Goal: Task Accomplishment & Management: Use online tool/utility

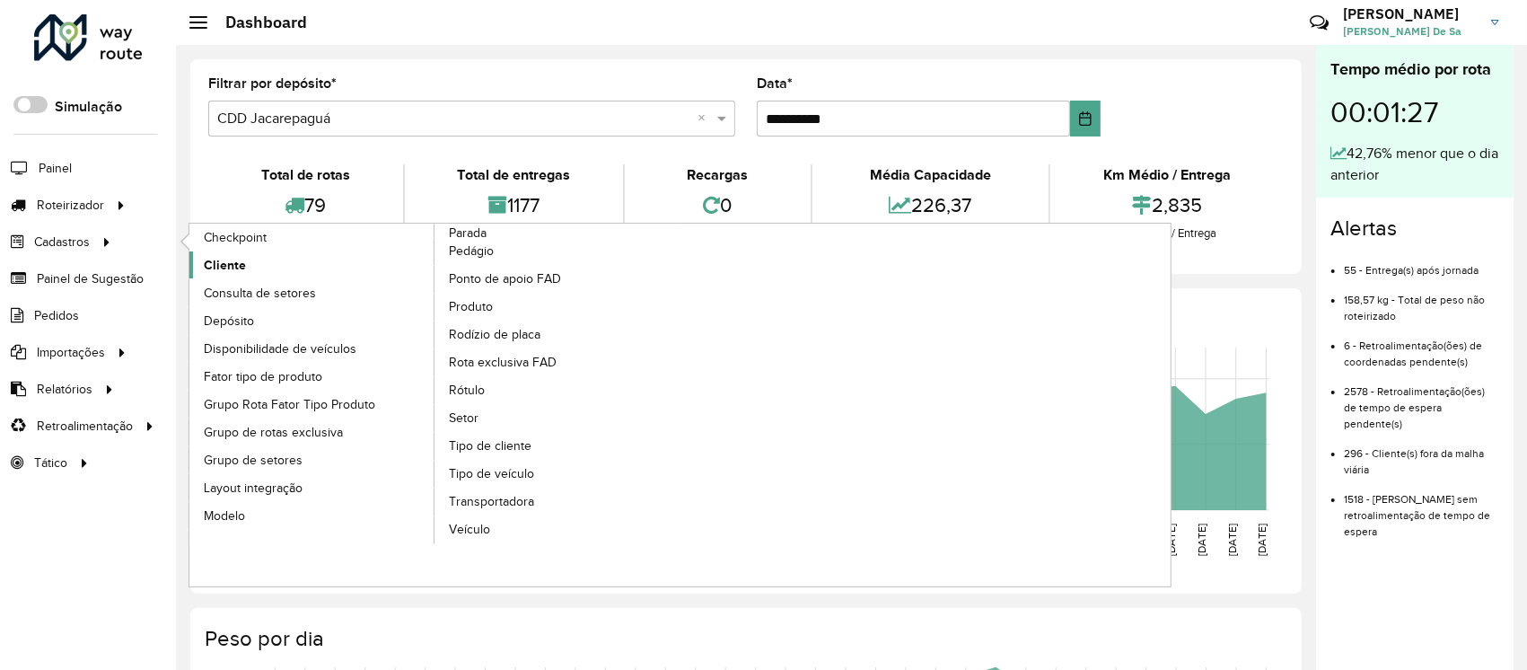
click at [233, 271] on span "Cliente" at bounding box center [225, 265] width 42 height 19
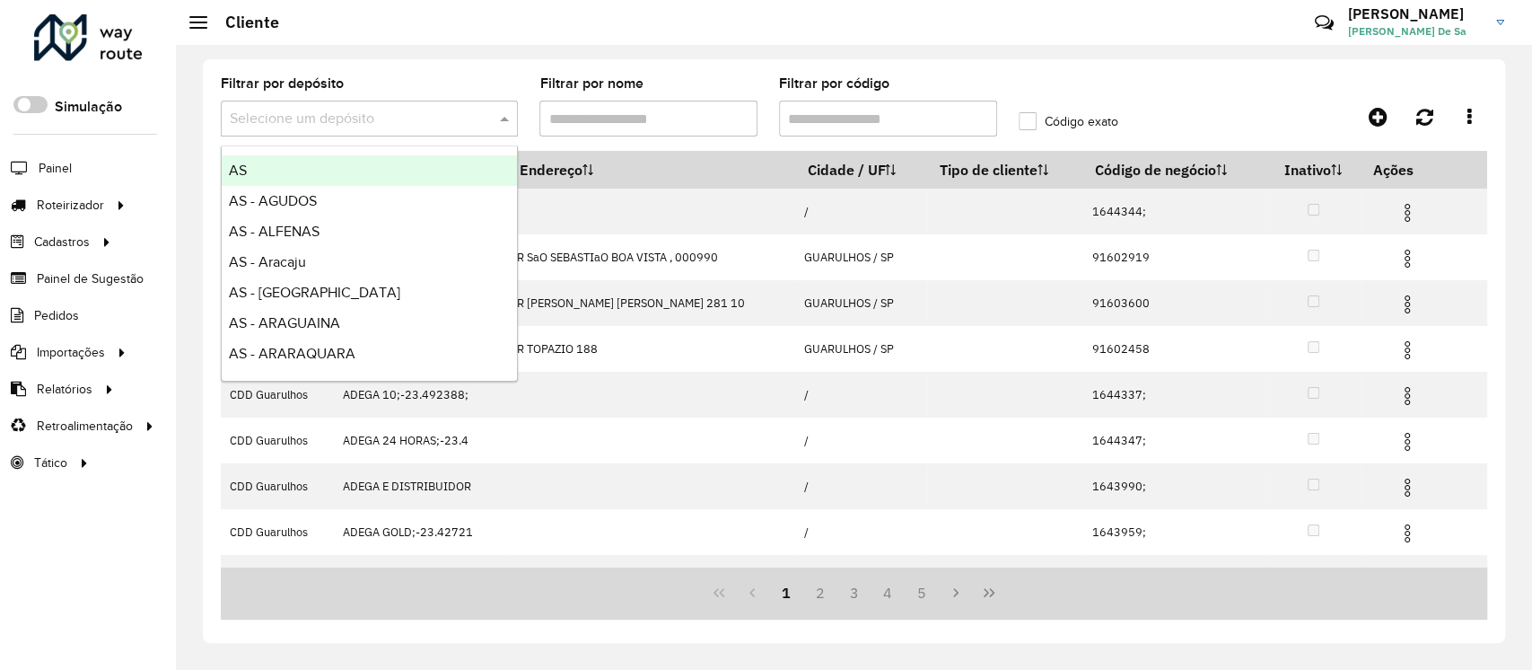
click at [294, 126] on input "text" at bounding box center [351, 120] width 243 height 22
type input "***"
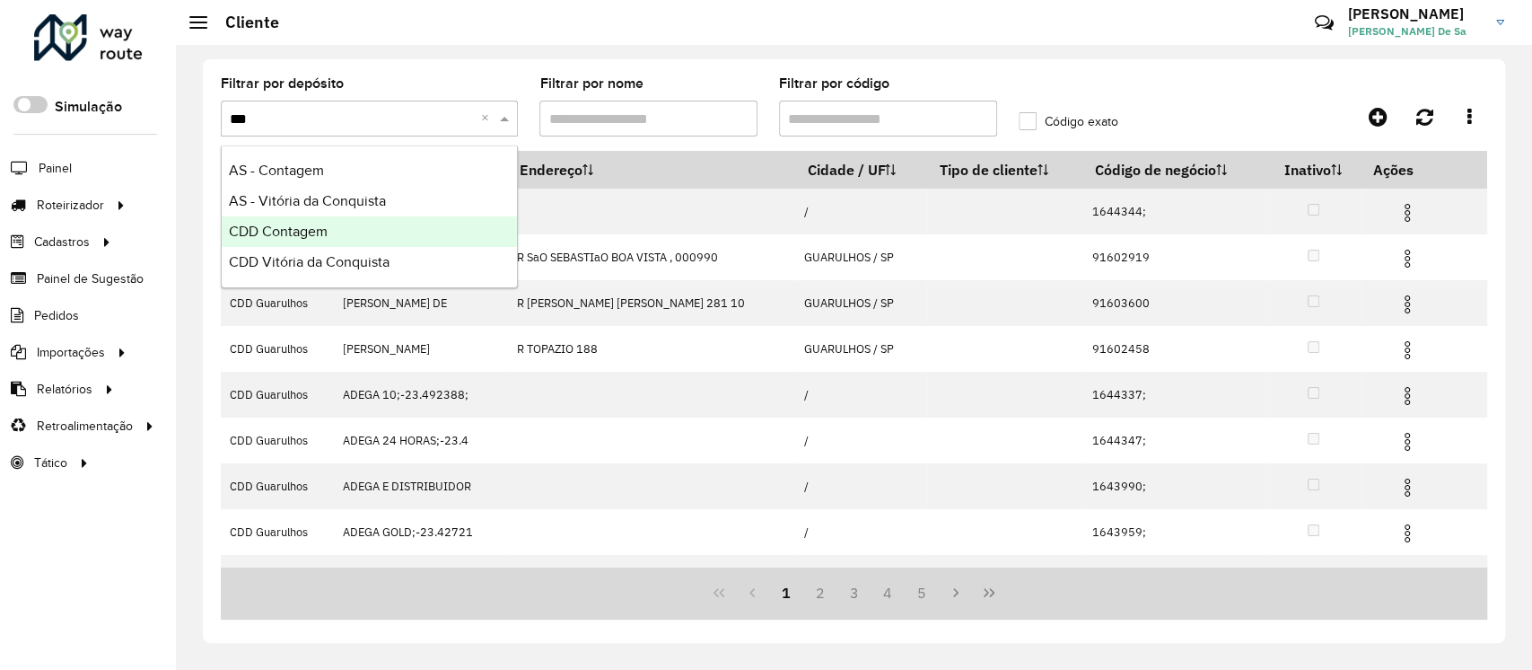
click at [331, 223] on div "CDD Contagem" at bounding box center [369, 231] width 295 height 31
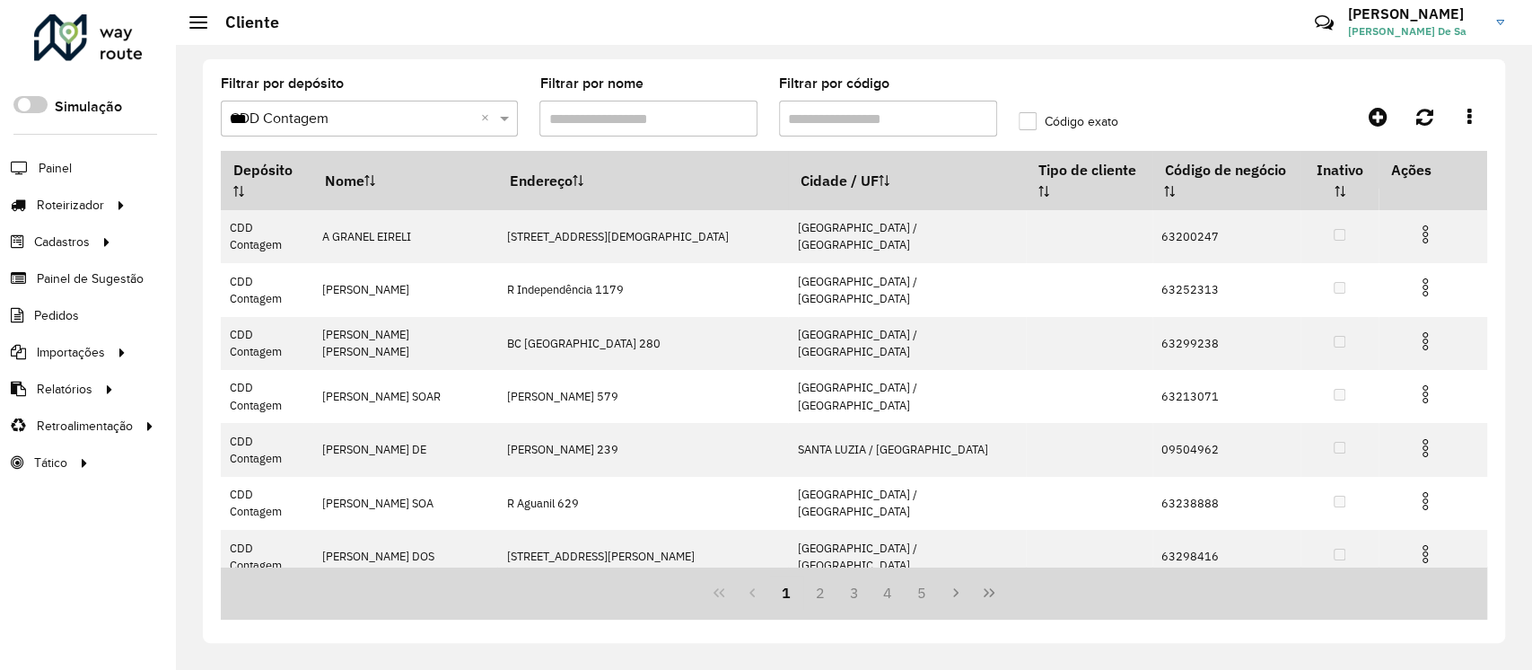
drag, startPoint x: 852, startPoint y: 122, endPoint x: 810, endPoint y: 122, distance: 41.3
click at [852, 122] on input "Filtrar por código" at bounding box center [888, 119] width 218 height 36
paste input "****"
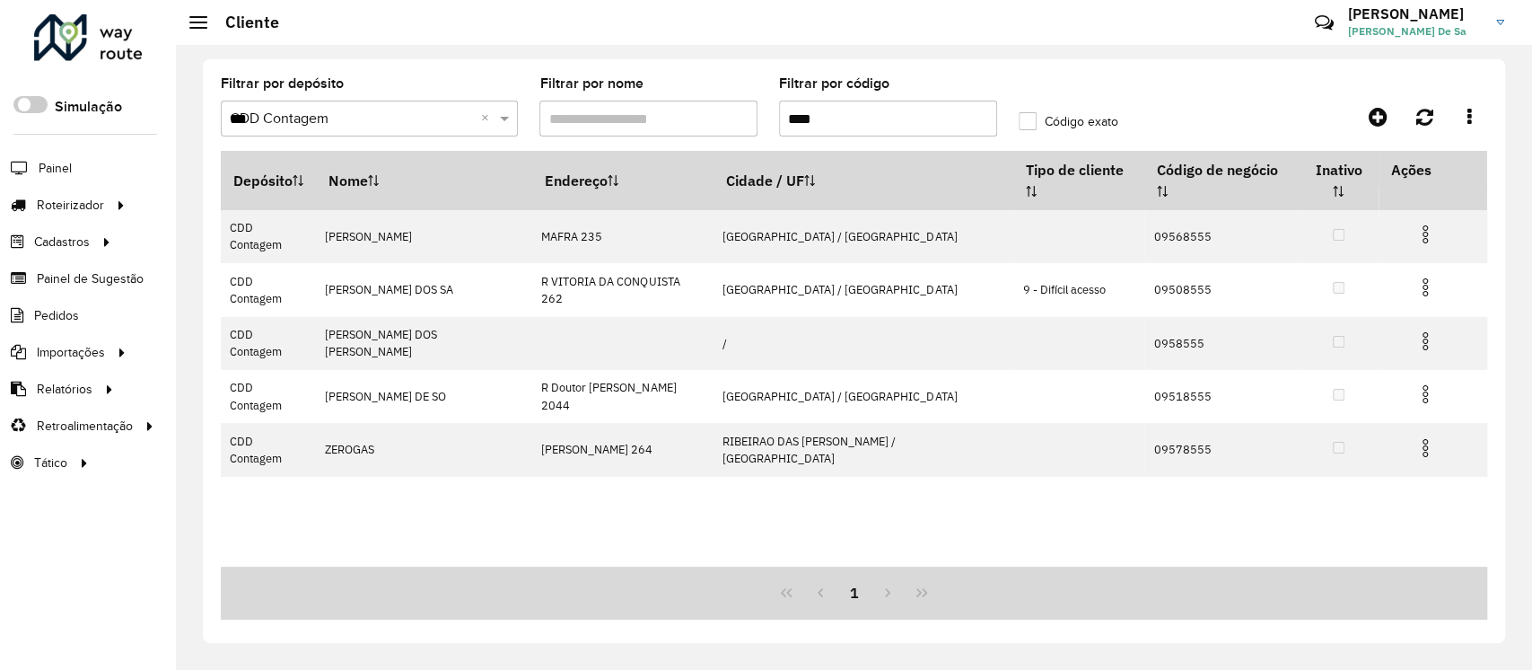
click at [780, 124] on input "****" at bounding box center [888, 119] width 218 height 36
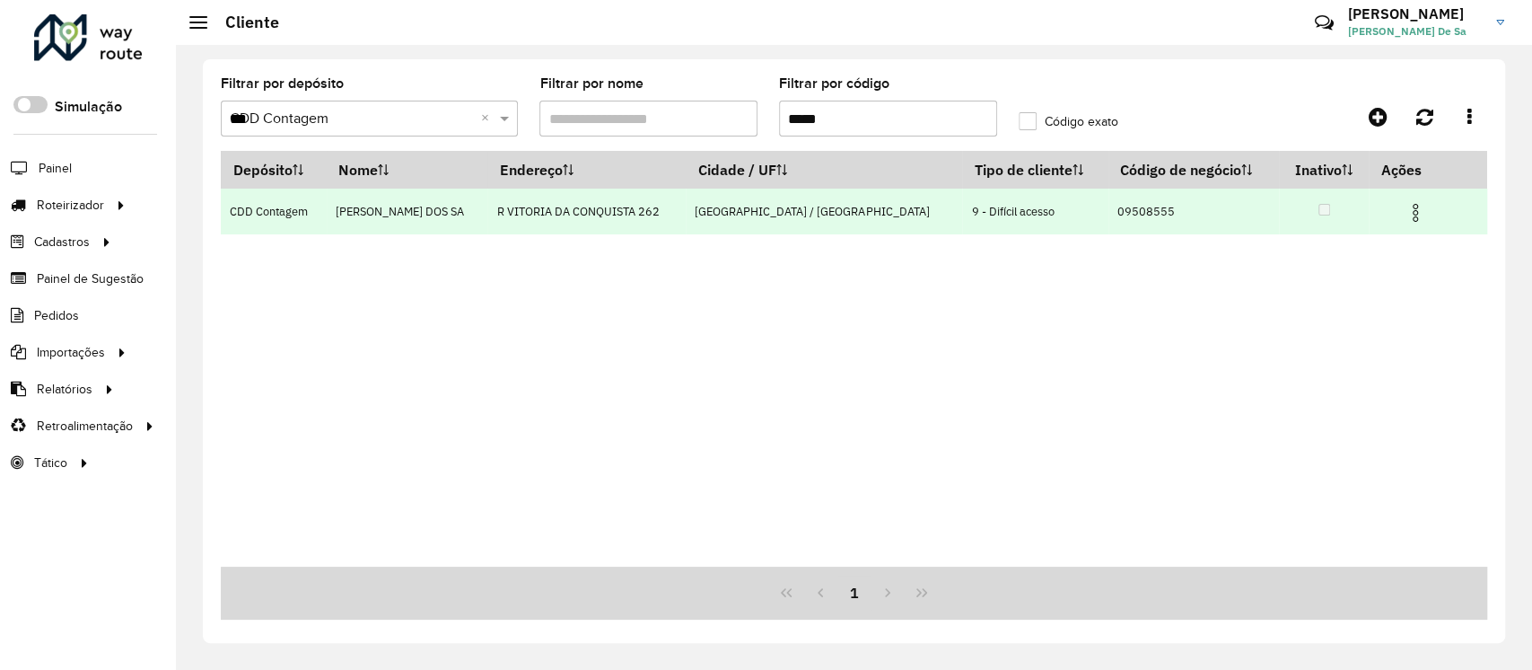
type input "*****"
click at [1405, 223] on img at bounding box center [1416, 213] width 22 height 22
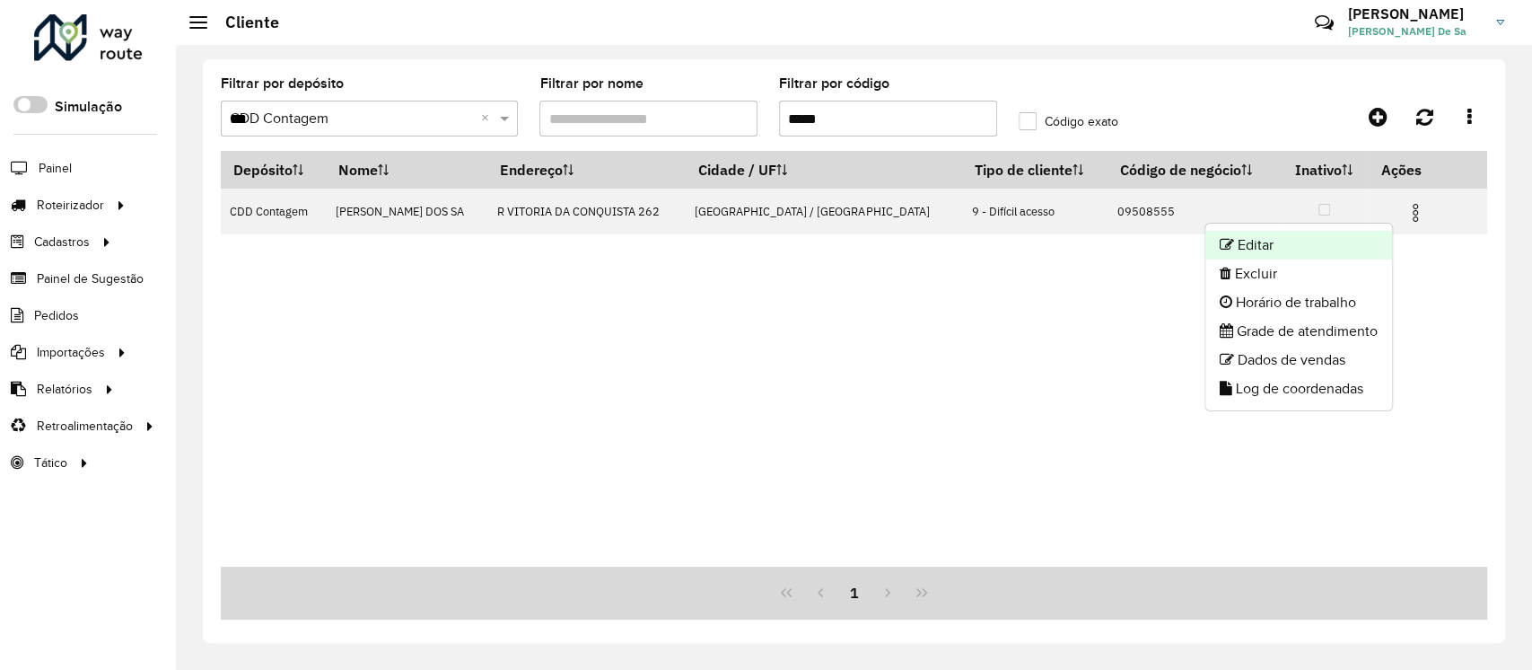
click at [1257, 247] on li "Editar" at bounding box center [1298, 245] width 187 height 29
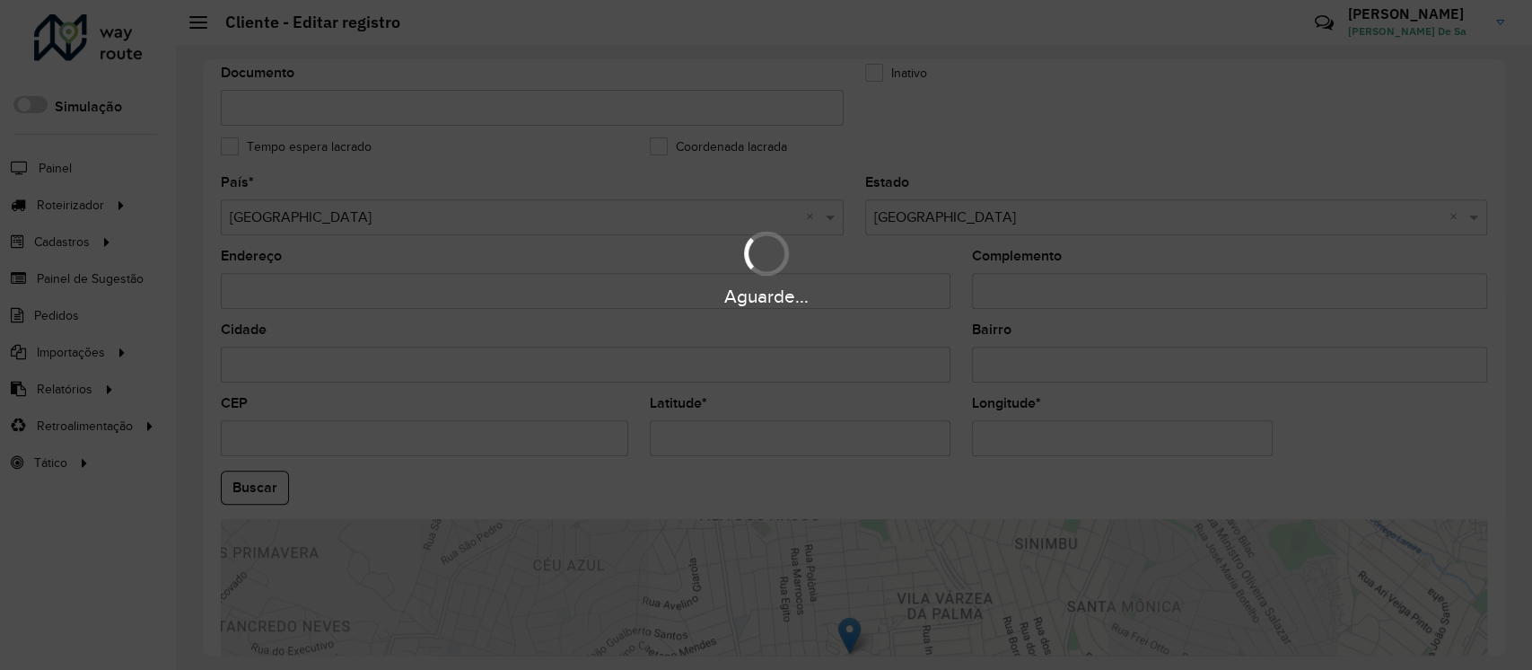
scroll to position [638, 0]
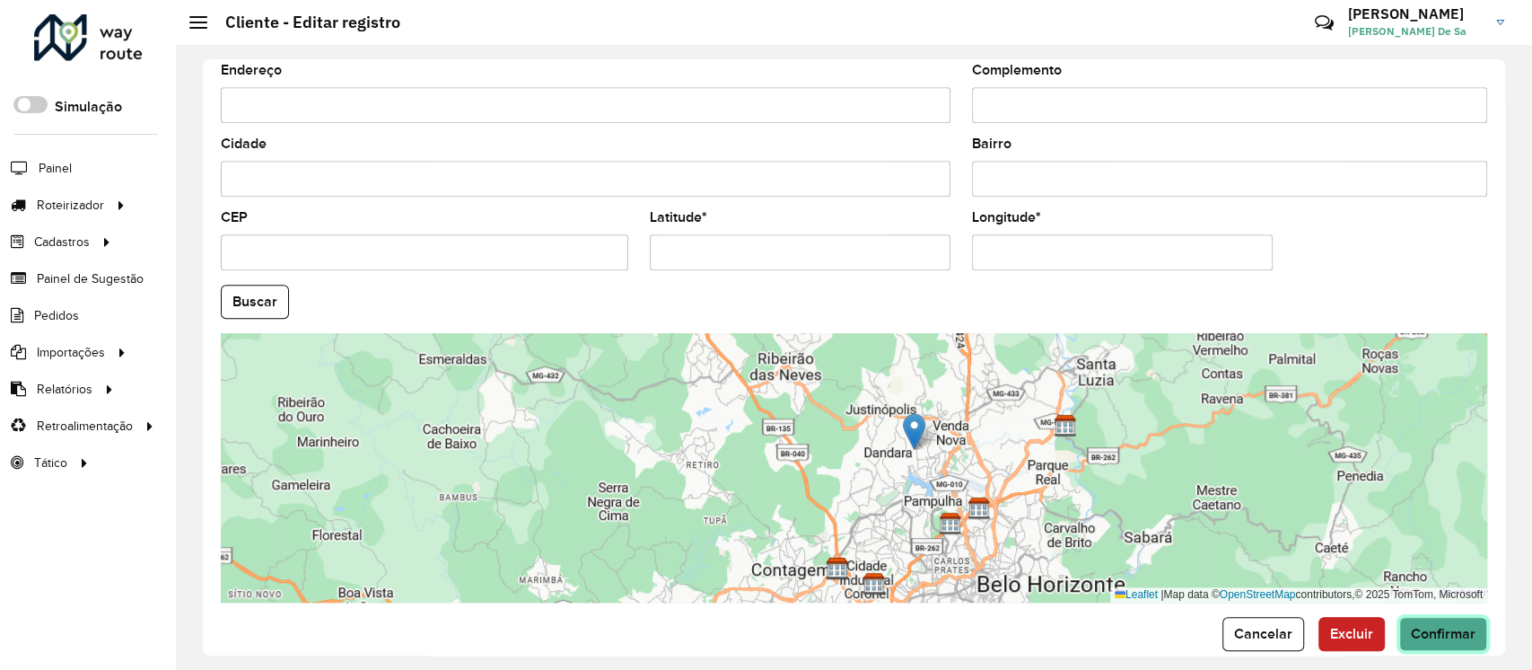
click at [1437, 630] on span "Confirmar" at bounding box center [1443, 633] width 65 height 15
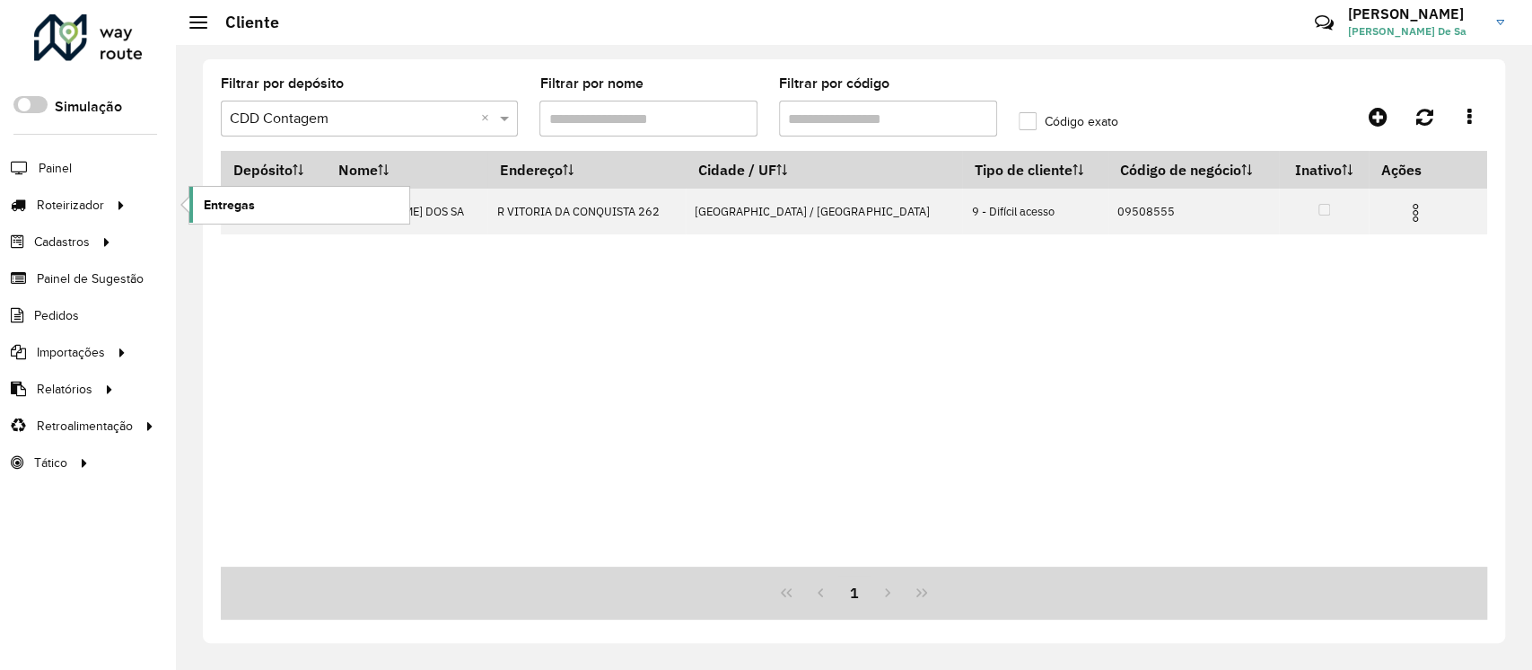
click at [244, 207] on span "Entregas" at bounding box center [229, 205] width 51 height 19
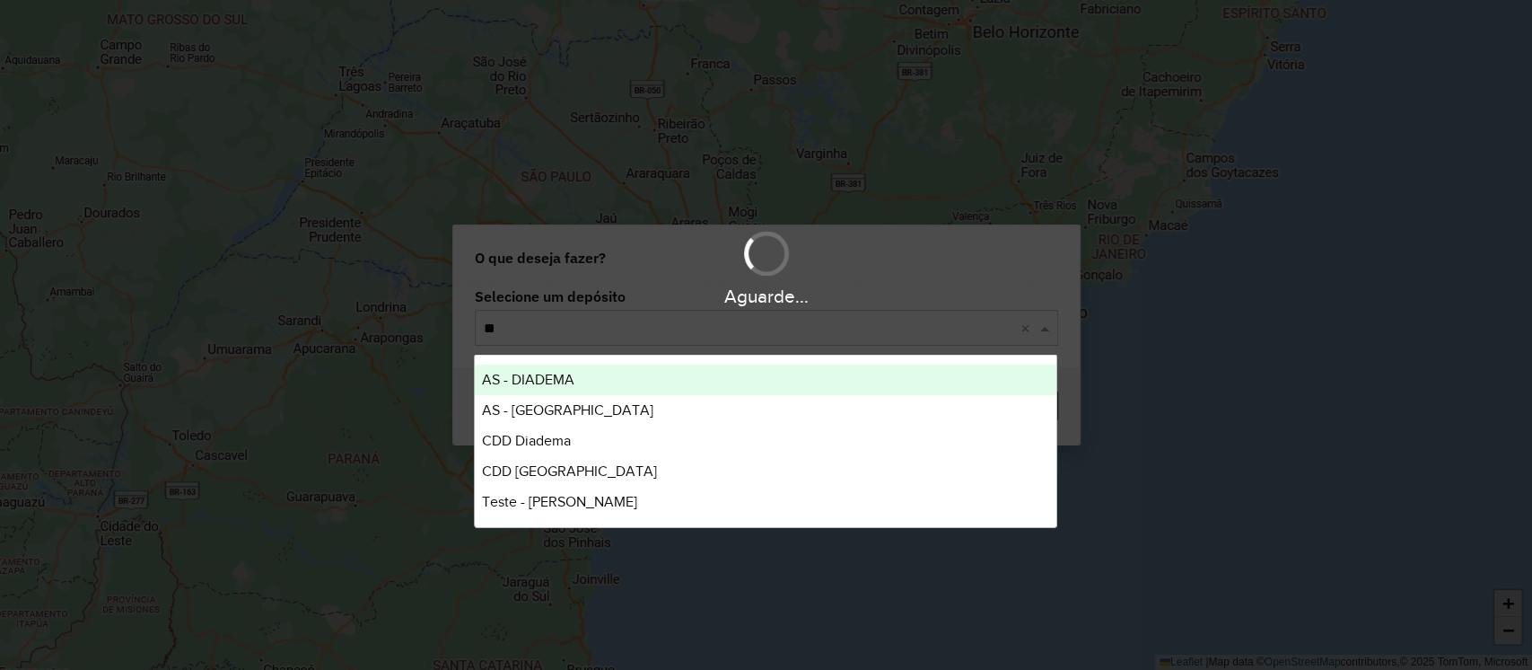
type input "***"
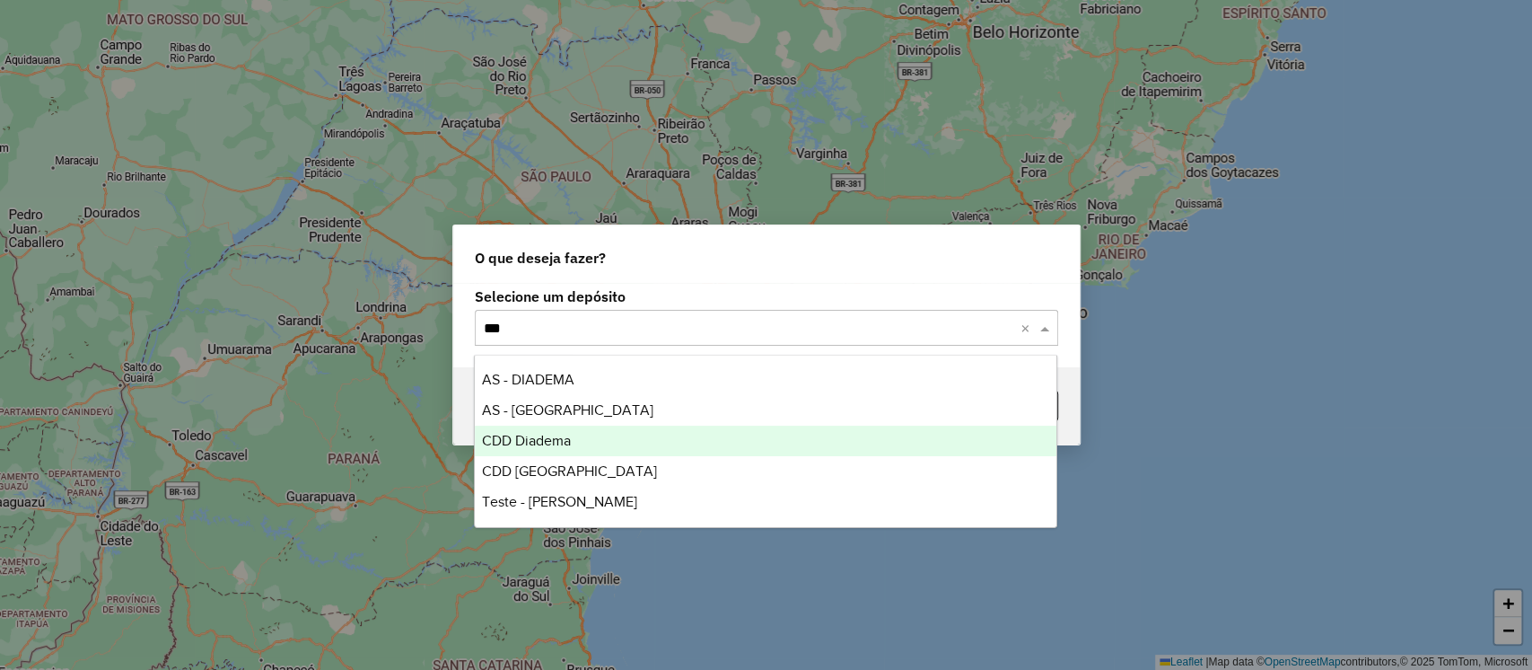
click at [556, 440] on span "CDD Diadema" at bounding box center [526, 440] width 89 height 15
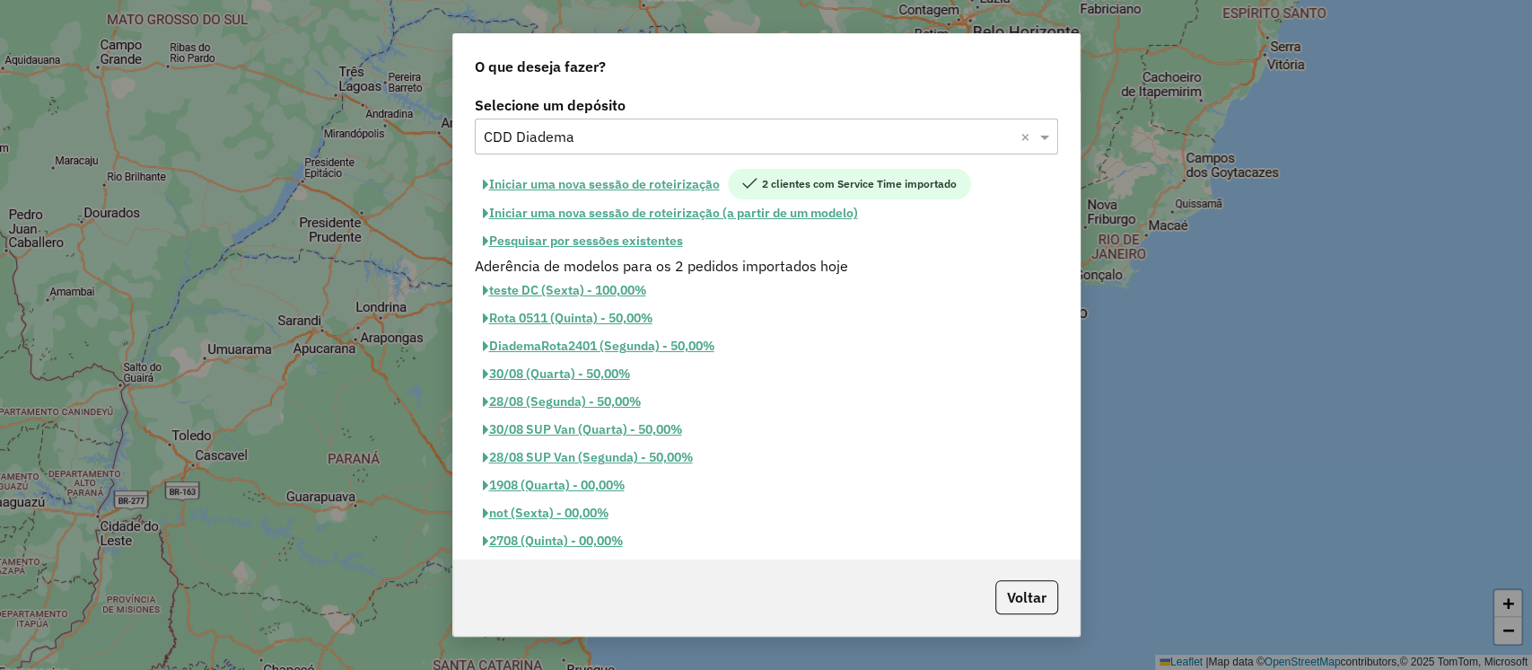
click at [597, 233] on button "Pesquisar por sessões existentes" at bounding box center [583, 241] width 216 height 28
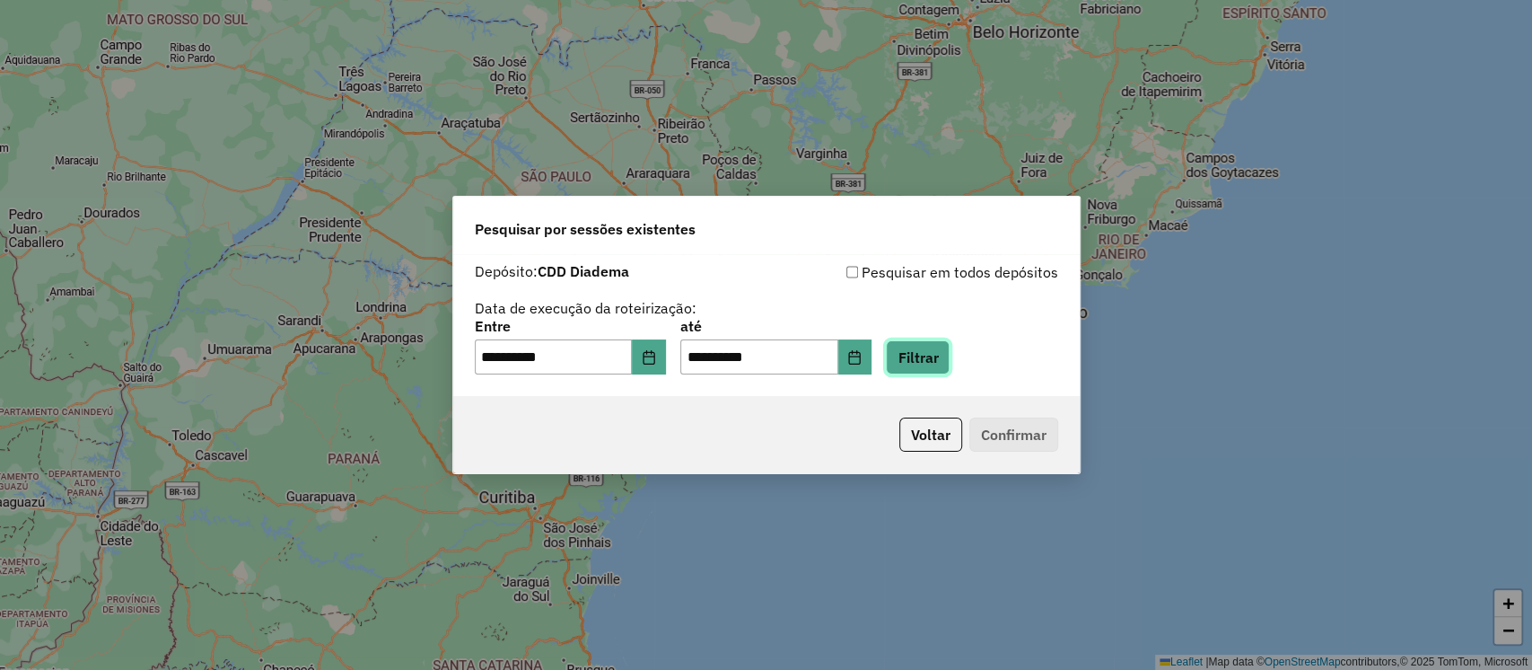
click at [950, 349] on button "Filtrar" at bounding box center [918, 357] width 64 height 34
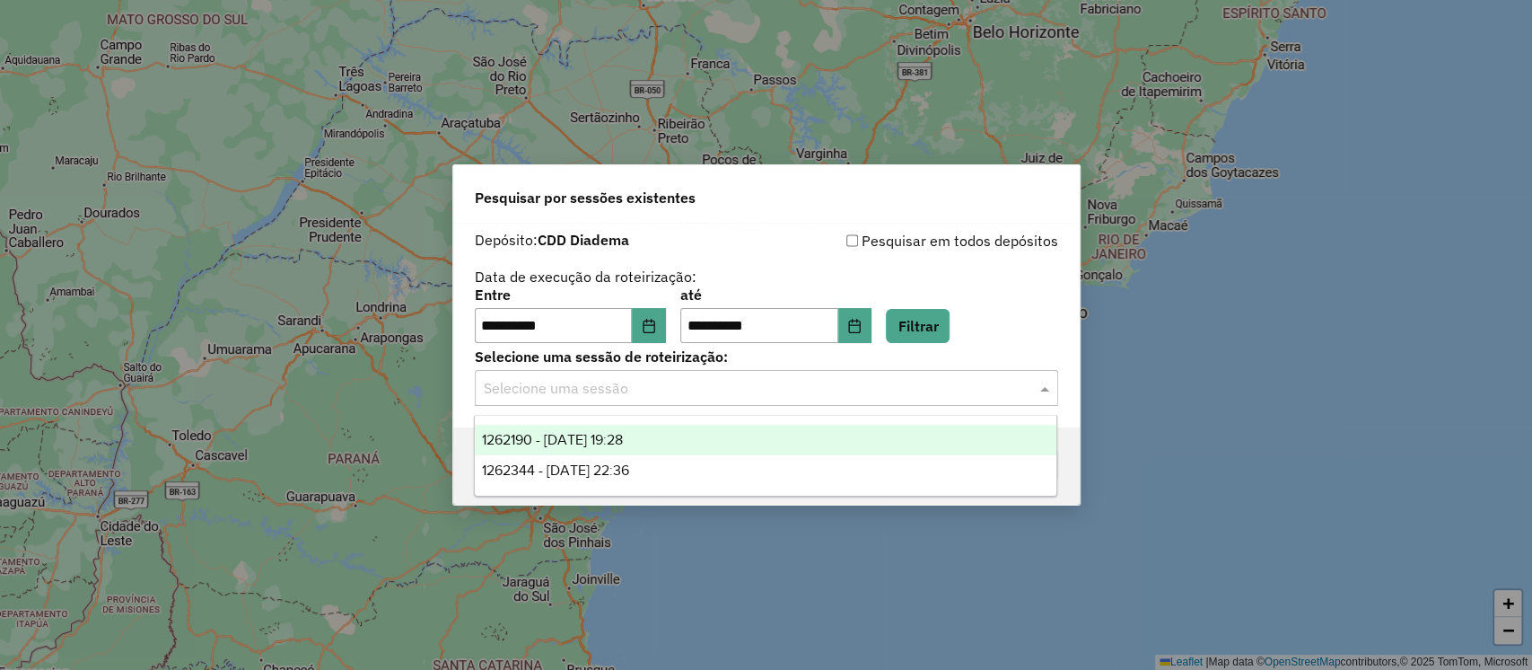
click at [632, 399] on input "text" at bounding box center [749, 389] width 530 height 22
click at [623, 439] on span "1262190 - 09/09/2025 19:28" at bounding box center [552, 439] width 141 height 15
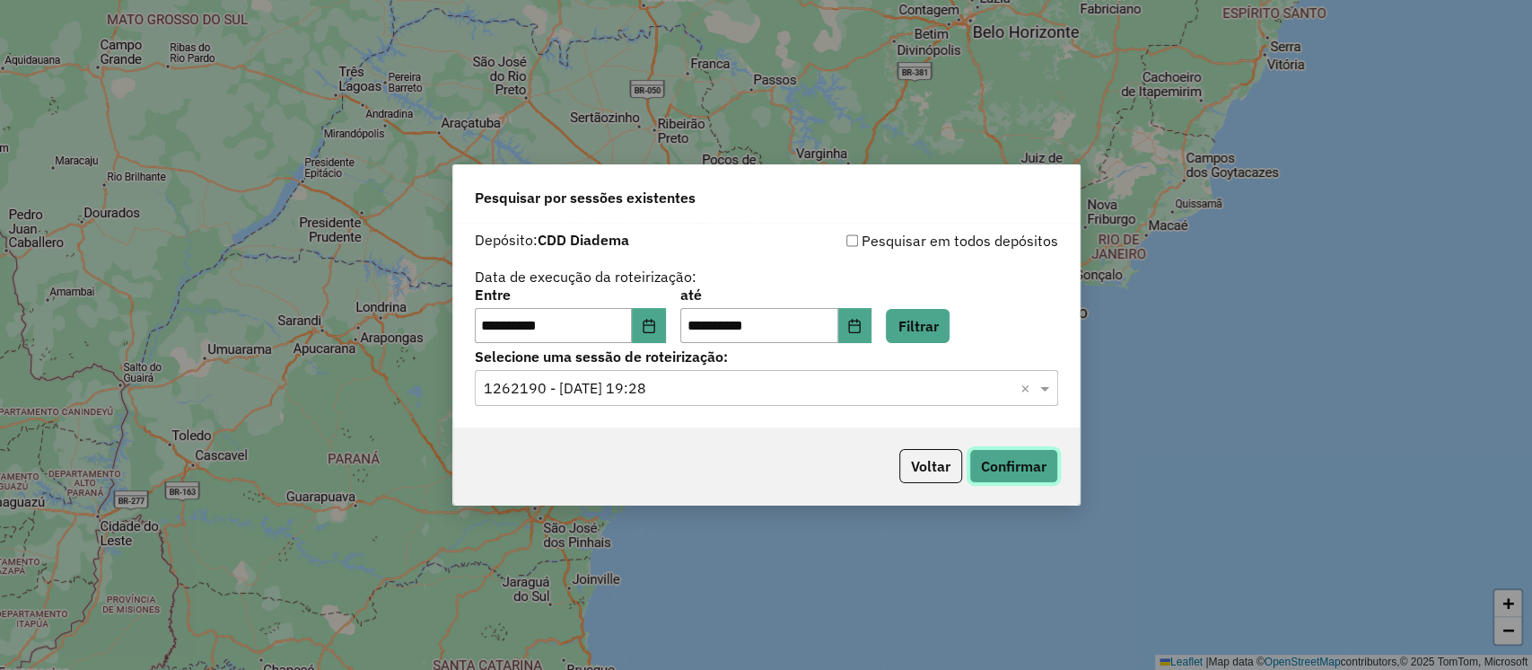
click at [1013, 467] on button "Confirmar" at bounding box center [1013, 466] width 89 height 34
click at [653, 326] on icon "Choose Date" at bounding box center [649, 326] width 14 height 14
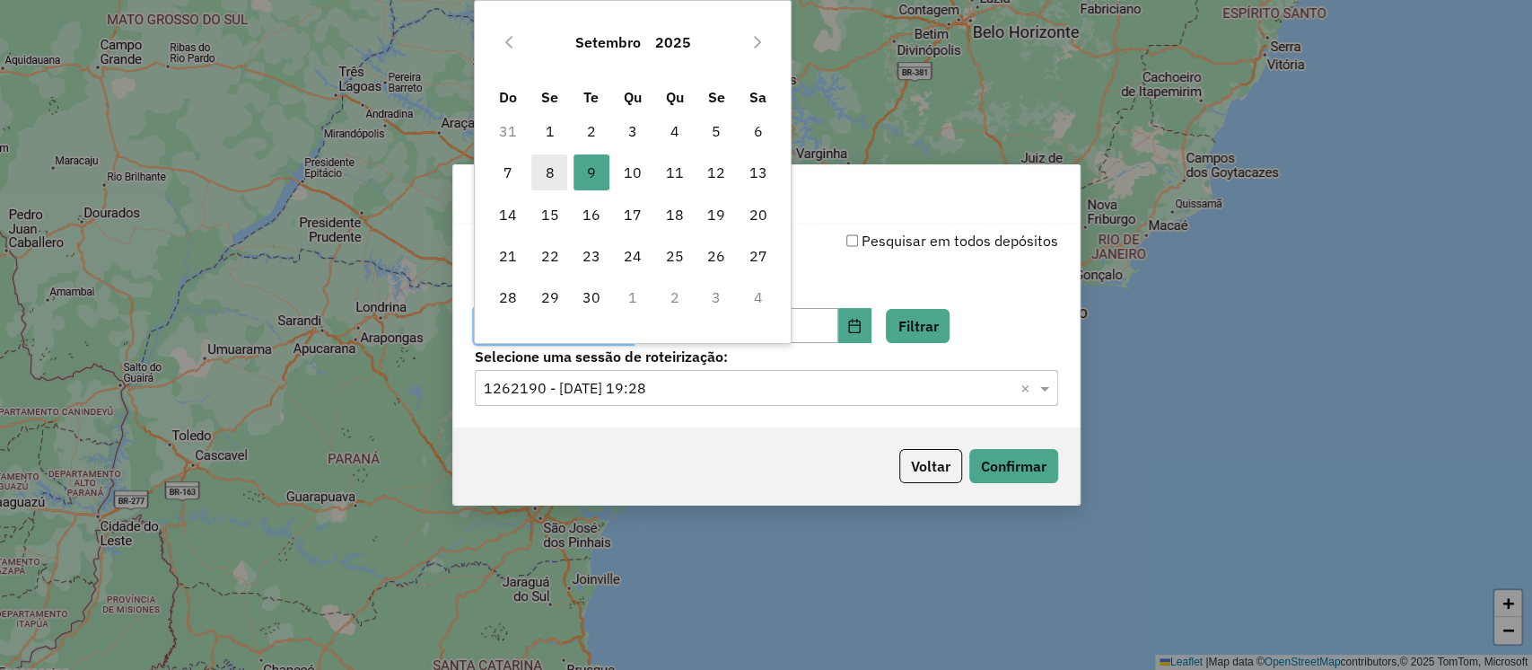
click at [553, 184] on span "8" at bounding box center [549, 172] width 36 height 36
type input "**********"
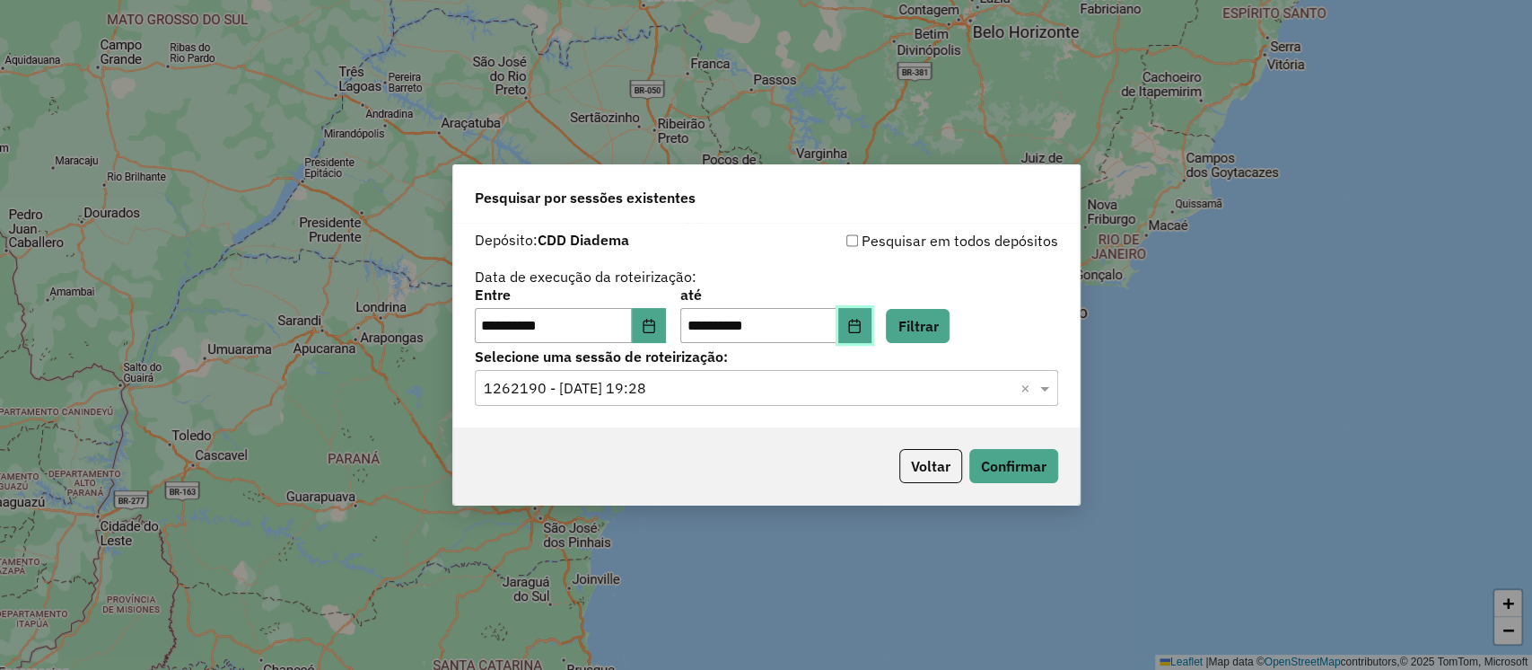
click at [862, 328] on icon "Choose Date" at bounding box center [854, 326] width 14 height 14
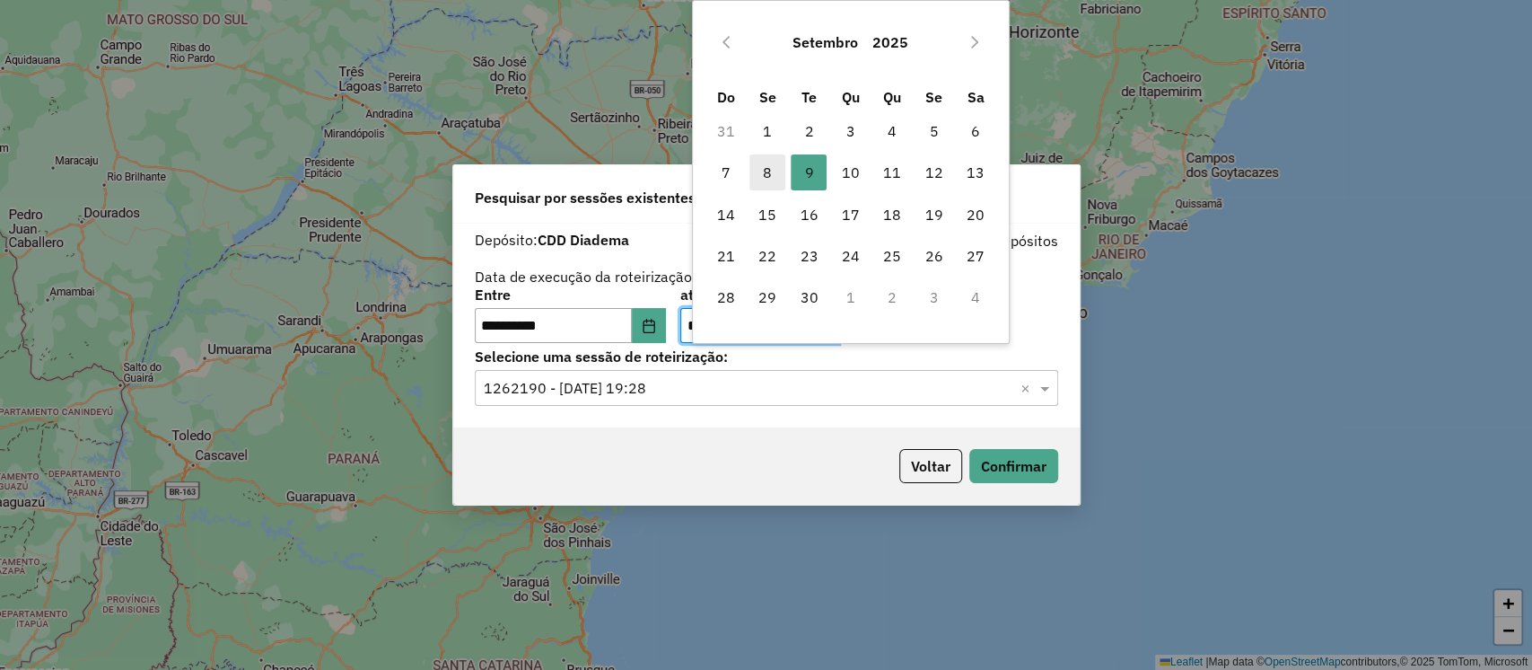
click at [766, 183] on span "8" at bounding box center [767, 172] width 36 height 36
type input "**********"
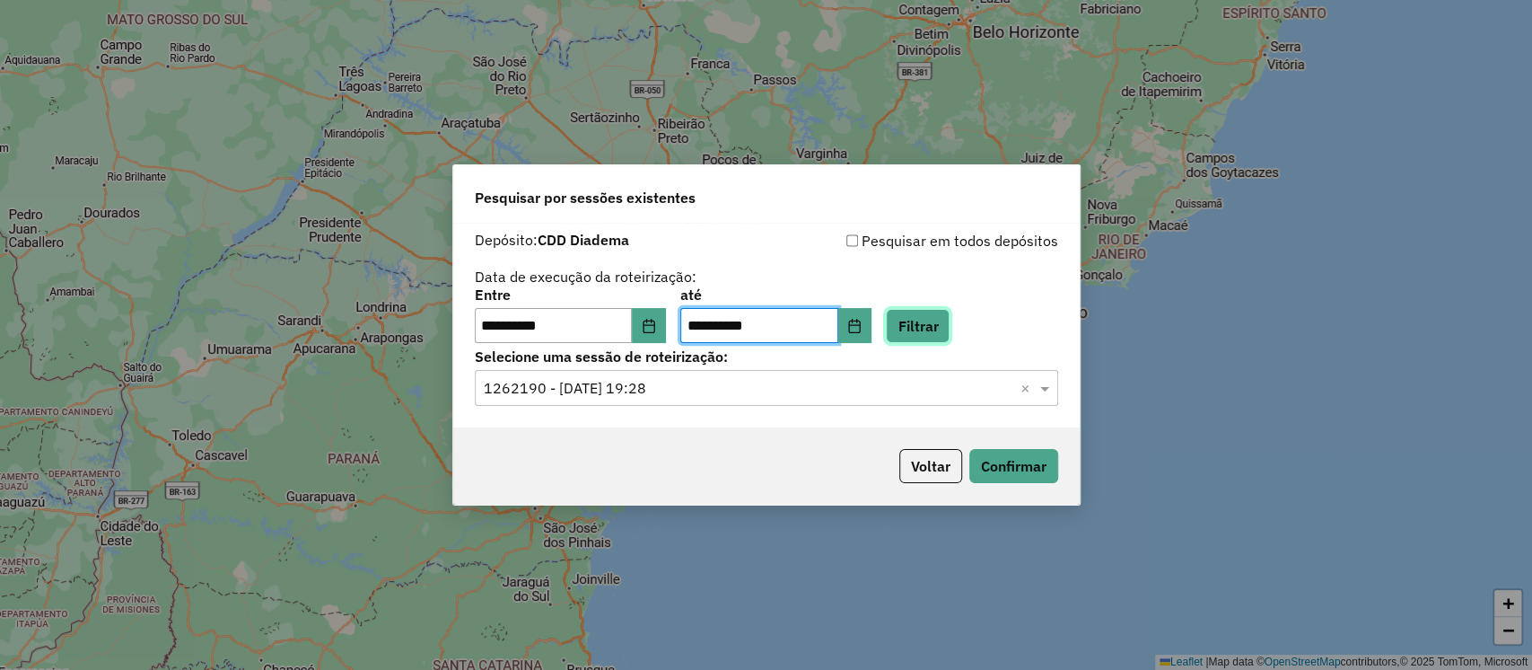
click at [933, 328] on button "Filtrar" at bounding box center [918, 326] width 64 height 34
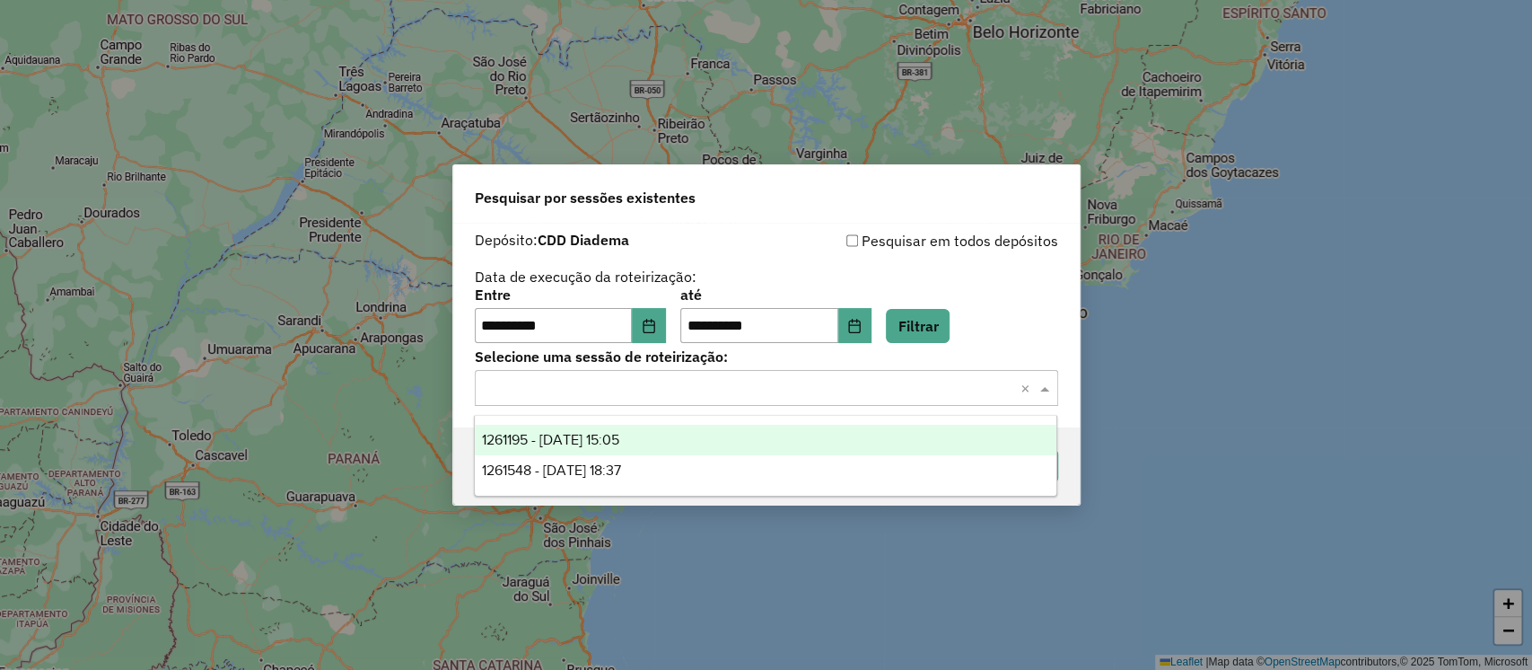
click at [601, 395] on input "text" at bounding box center [749, 389] width 530 height 22
click at [604, 429] on div "1261195 - 08/09/2025 15:05" at bounding box center [766, 440] width 582 height 31
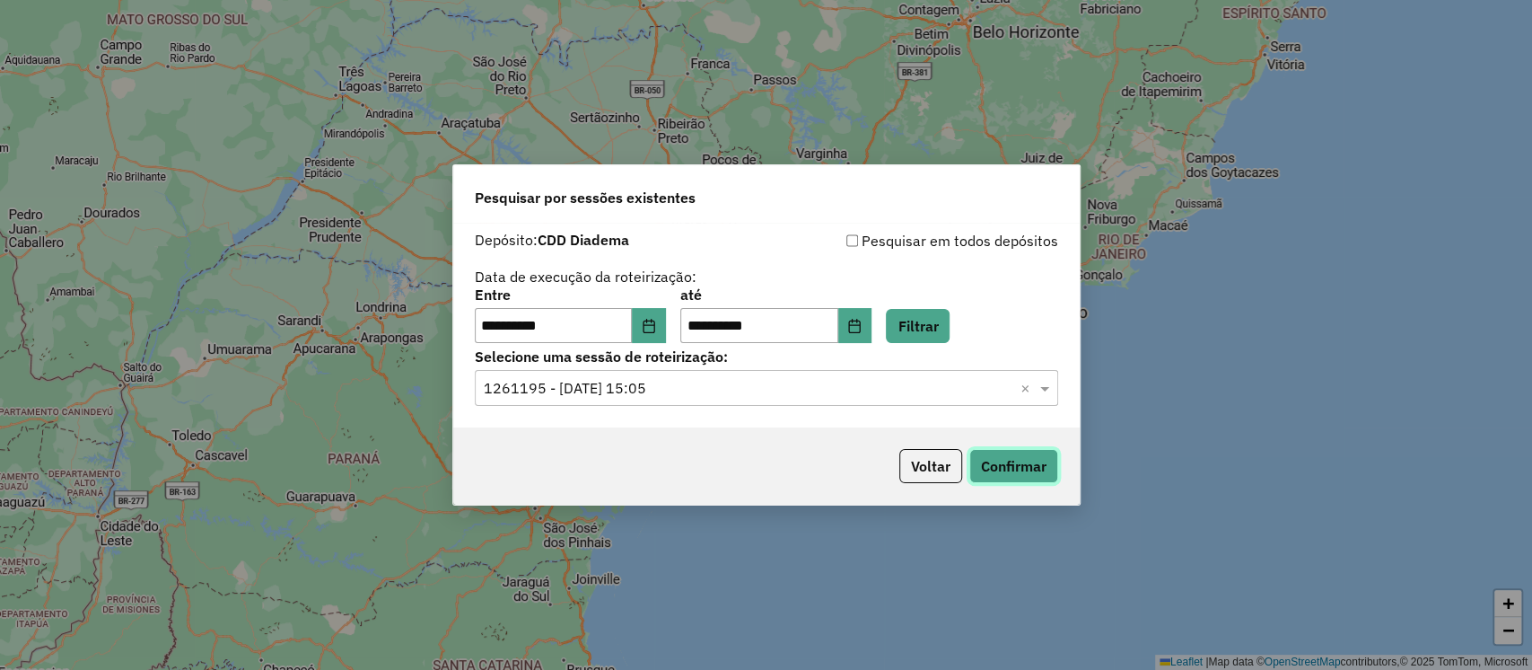
click at [1036, 470] on button "Confirmar" at bounding box center [1013, 466] width 89 height 34
click at [654, 320] on icon "Choose Date" at bounding box center [649, 326] width 12 height 14
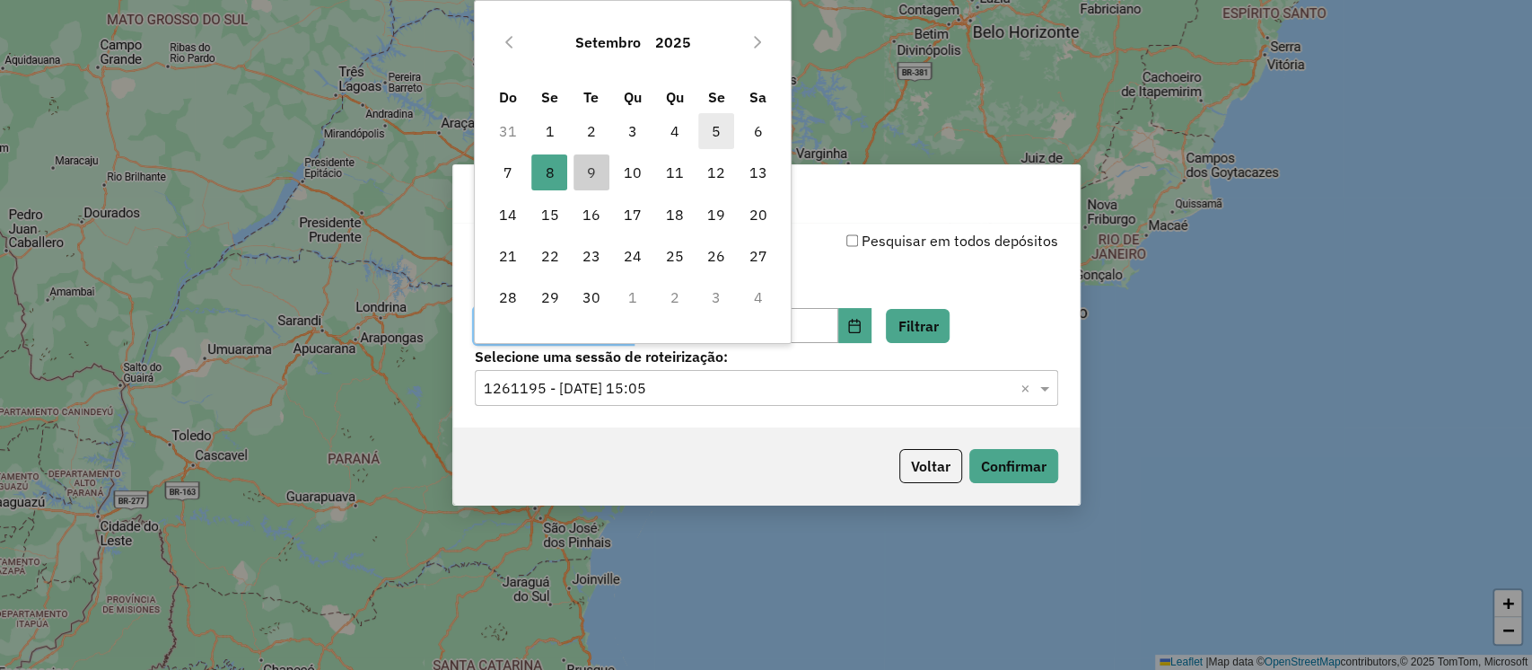
click at [723, 128] on span "5" at bounding box center [716, 131] width 36 height 36
type input "**********"
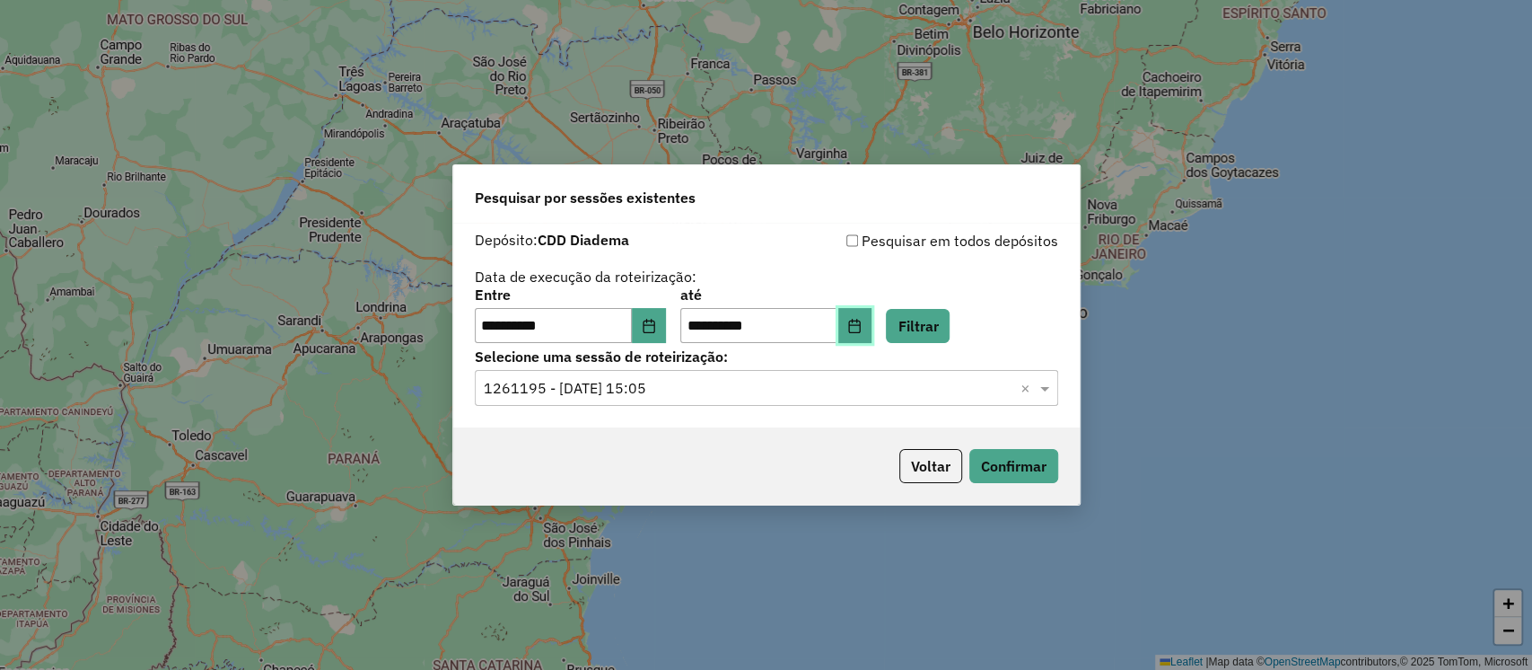
click at [862, 327] on icon "Choose Date" at bounding box center [854, 326] width 14 height 14
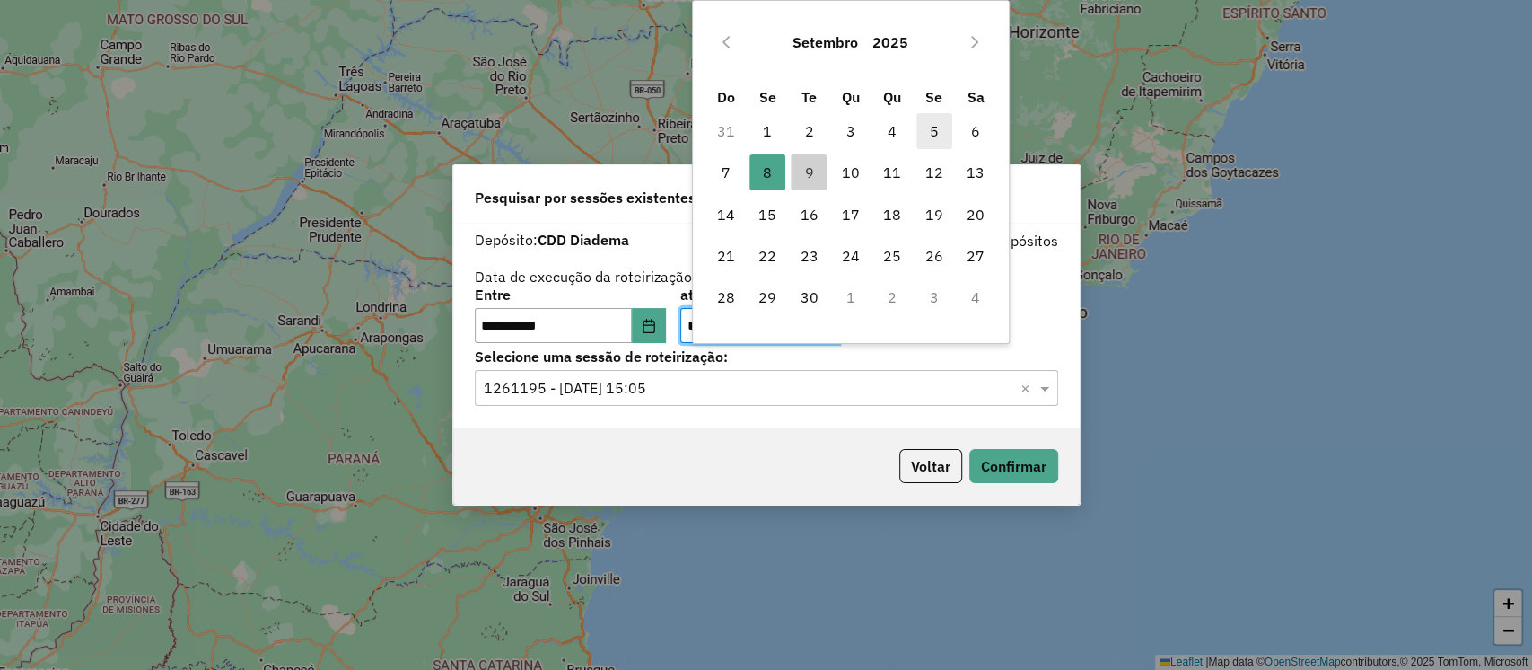
click at [933, 129] on span "5" at bounding box center [934, 131] width 36 height 36
type input "**********"
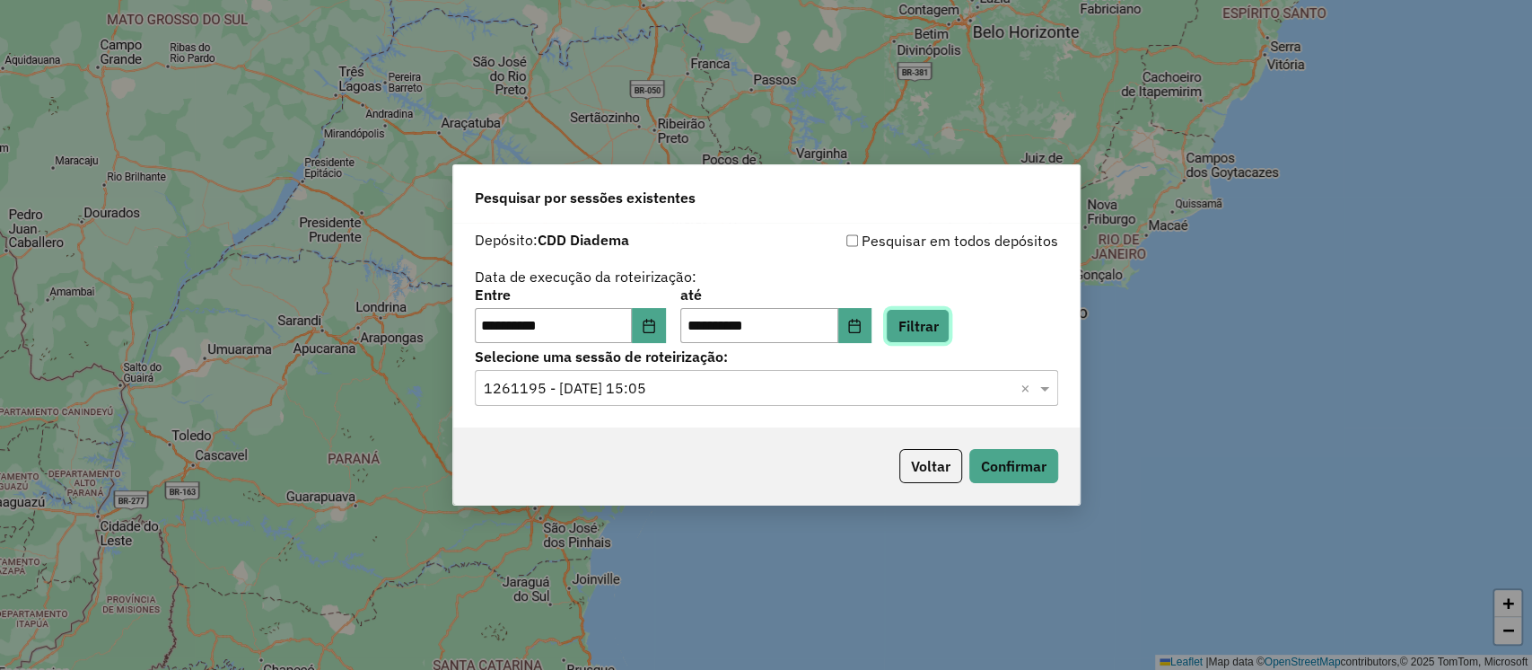
click at [928, 334] on button "Filtrar" at bounding box center [918, 326] width 64 height 34
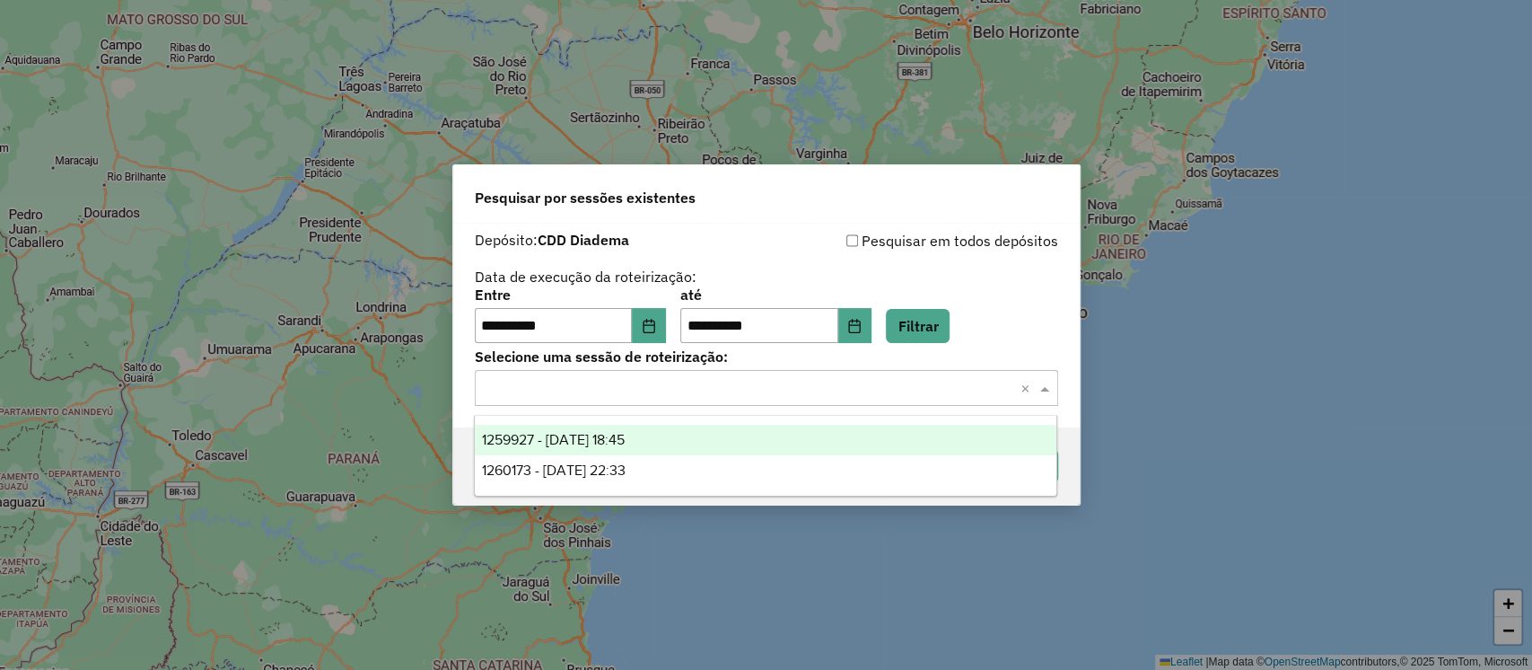
click at [538, 396] on input "text" at bounding box center [749, 389] width 530 height 22
click at [583, 437] on span "1259927 - 05/09/2025 18:45" at bounding box center [553, 439] width 143 height 15
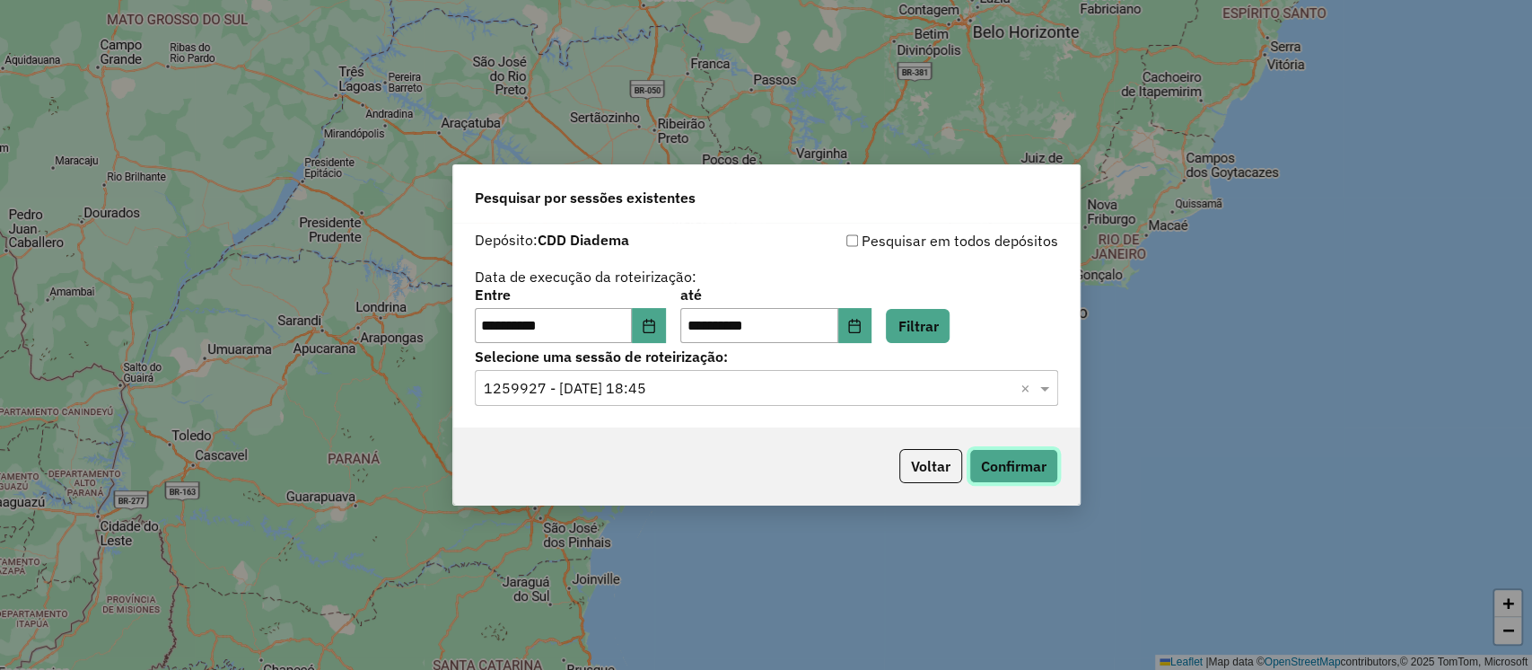
click at [1032, 476] on button "Confirmar" at bounding box center [1013, 466] width 89 height 34
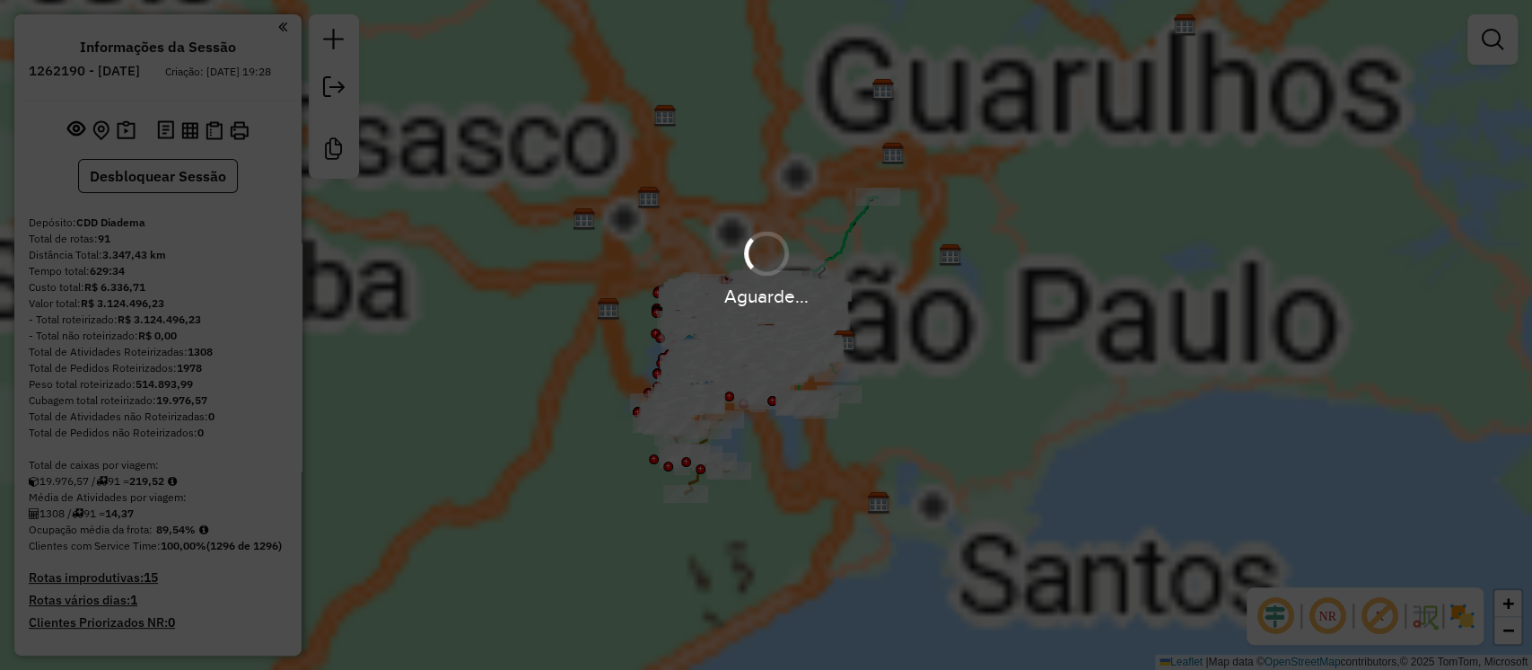
drag, startPoint x: 1371, startPoint y: 614, endPoint x: 309, endPoint y: 657, distance: 1063.6
click at [1371, 614] on em at bounding box center [1379, 615] width 43 height 43
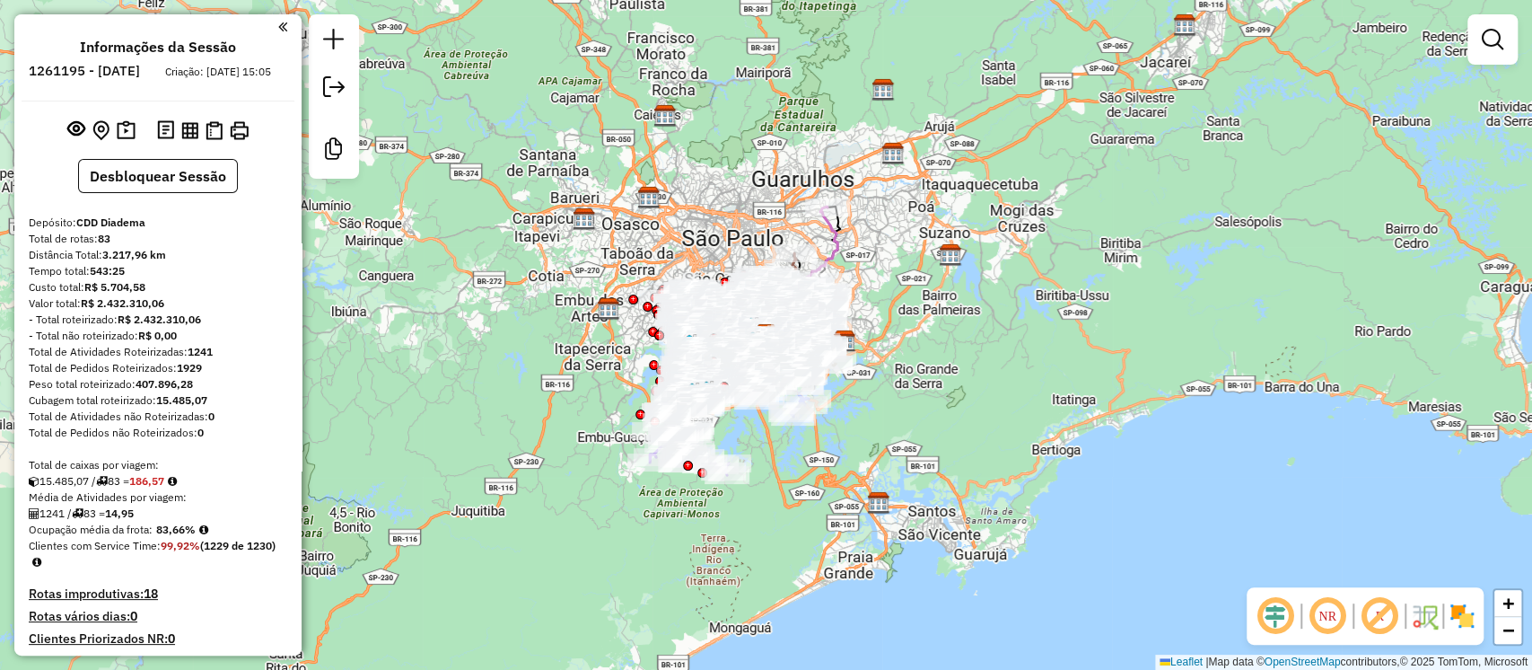
click at [1377, 609] on em at bounding box center [1379, 615] width 43 height 43
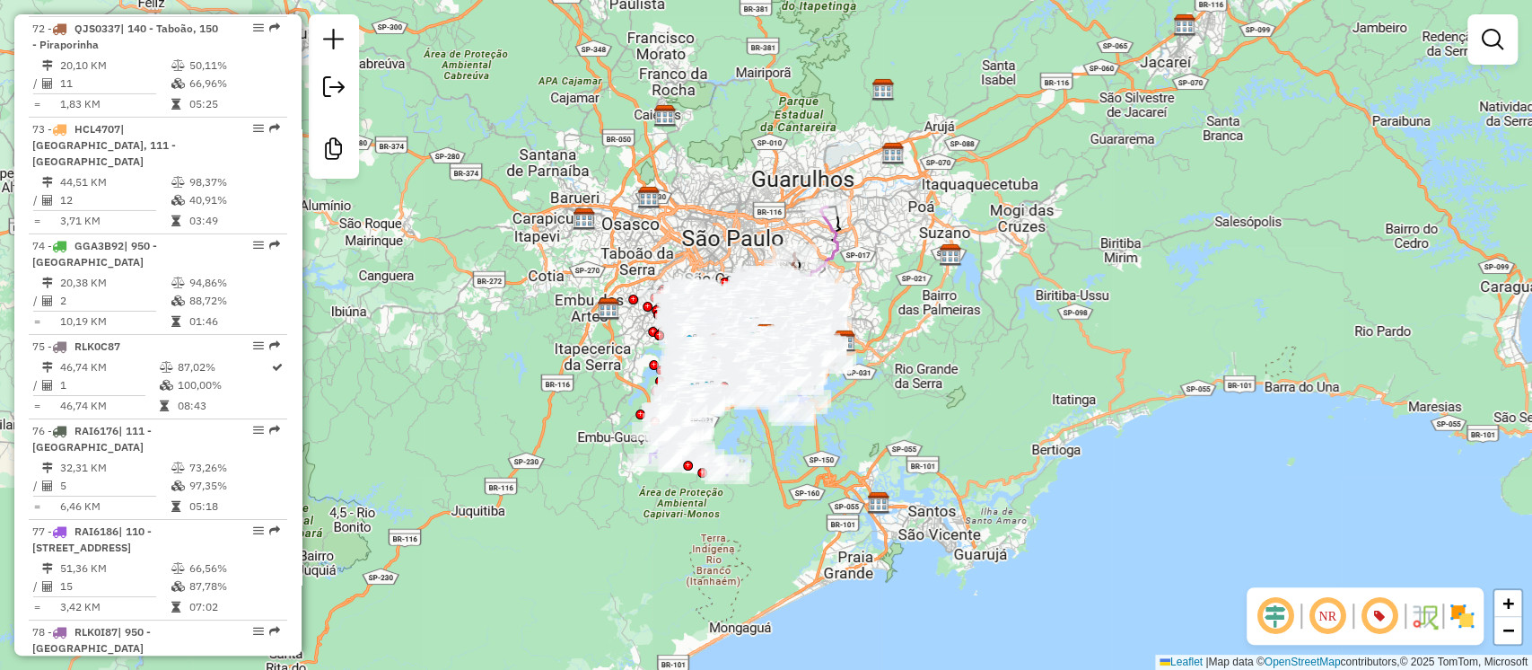
scroll to position [9220, 0]
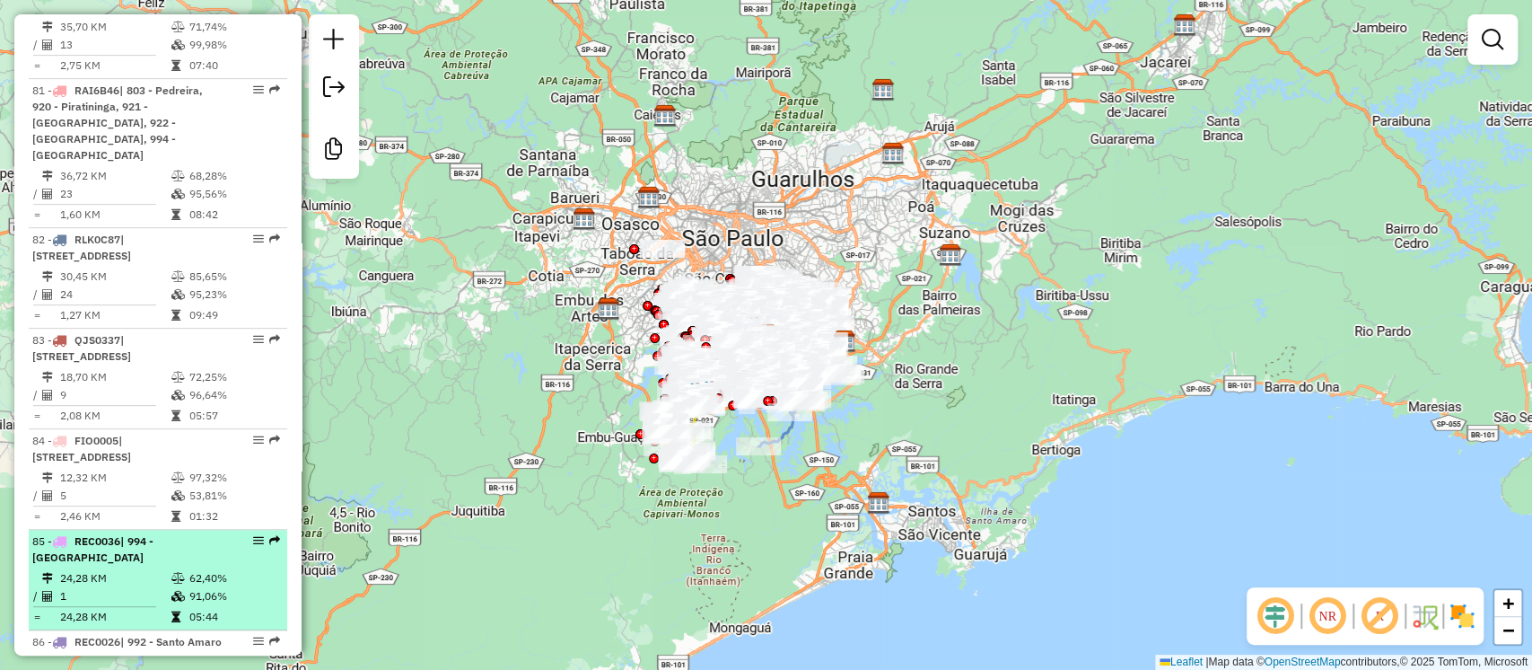
scroll to position [9774, 0]
